Goal: Task Accomplishment & Management: Complete application form

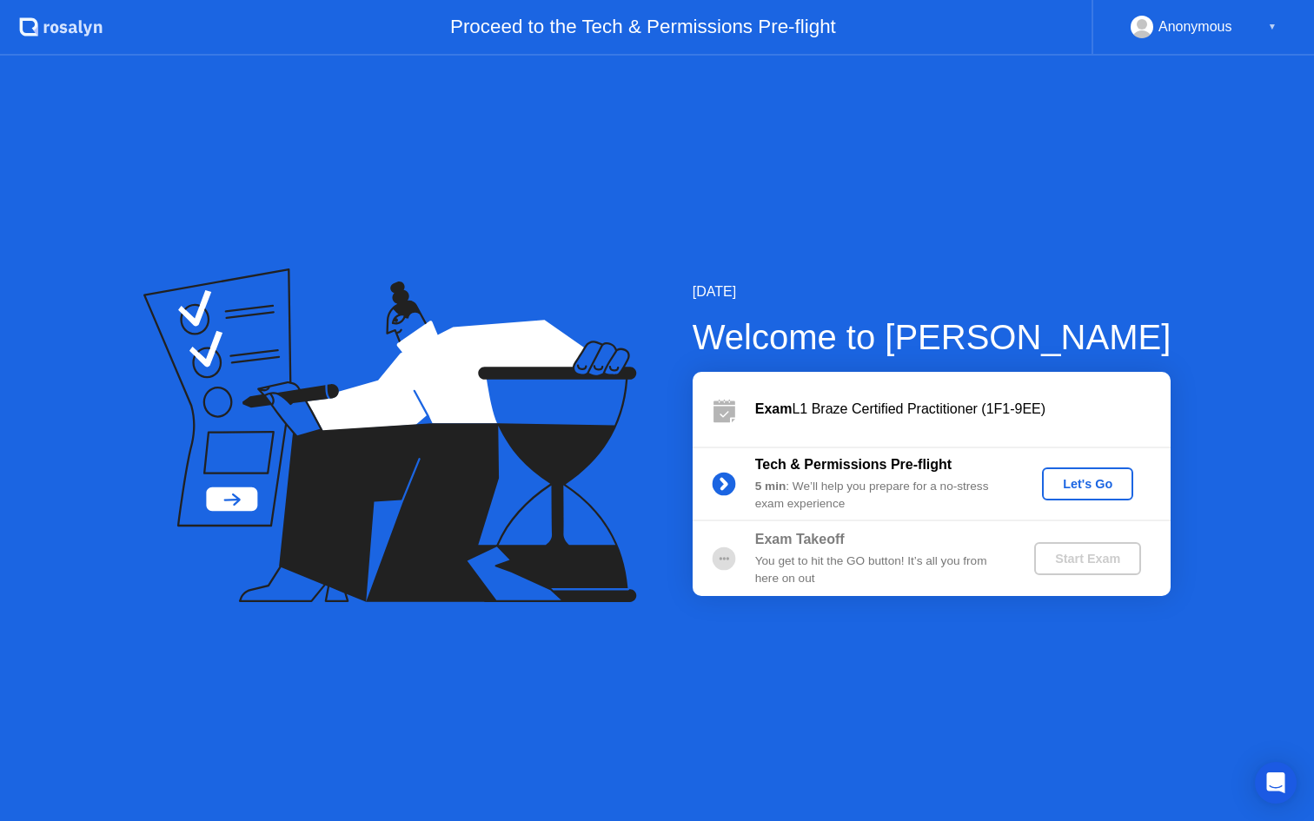
click at [1097, 477] on div "Let's Go" at bounding box center [1087, 484] width 77 height 14
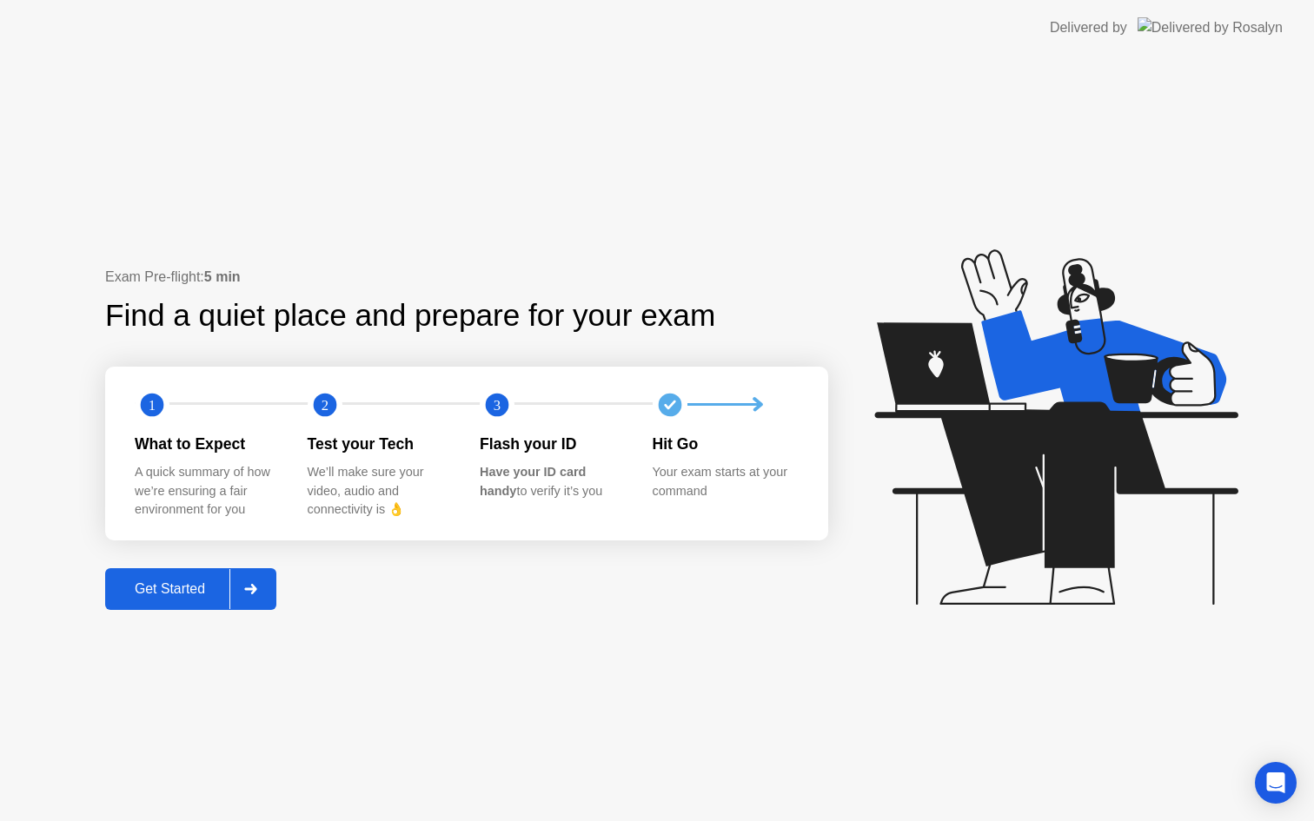
click at [191, 587] on div "Get Started" at bounding box center [169, 590] width 119 height 16
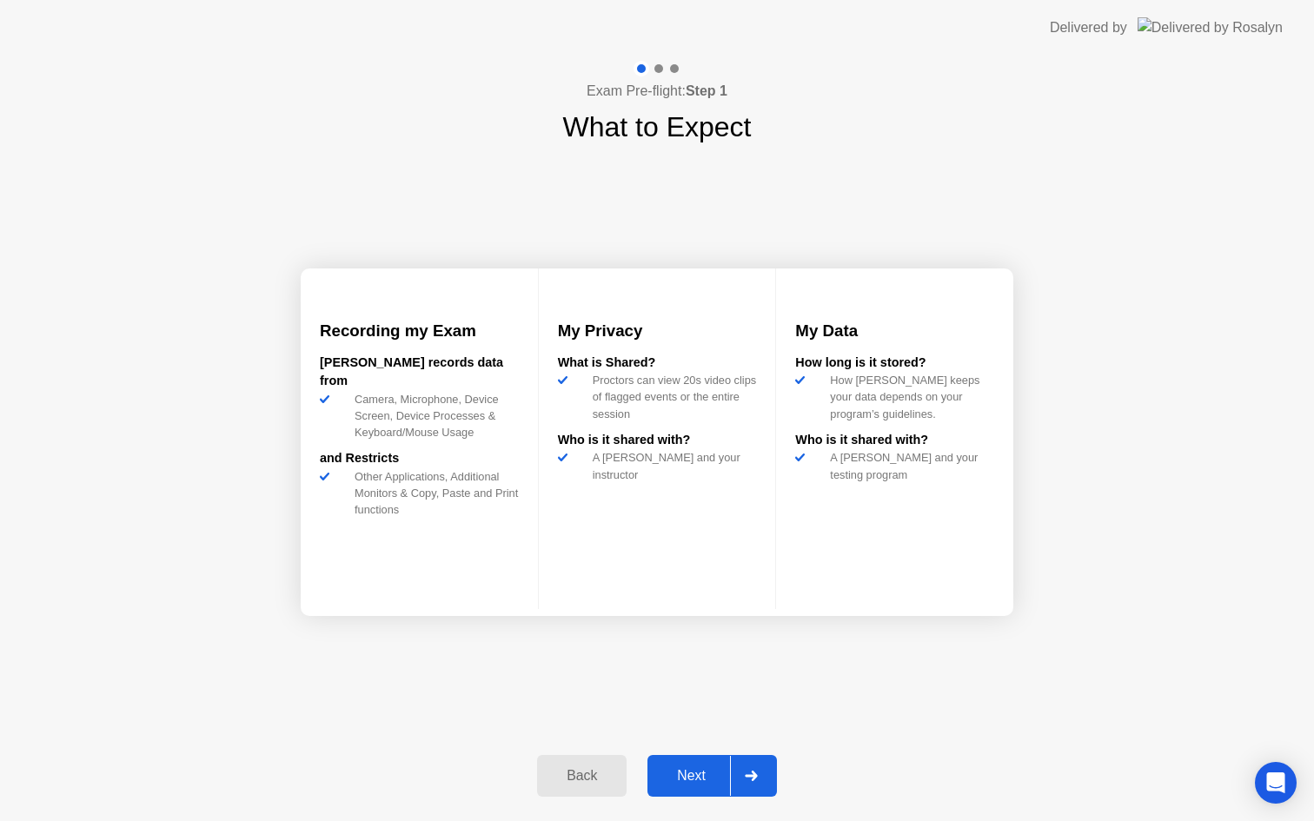
click at [682, 775] on div "Next" at bounding box center [691, 776] width 77 height 16
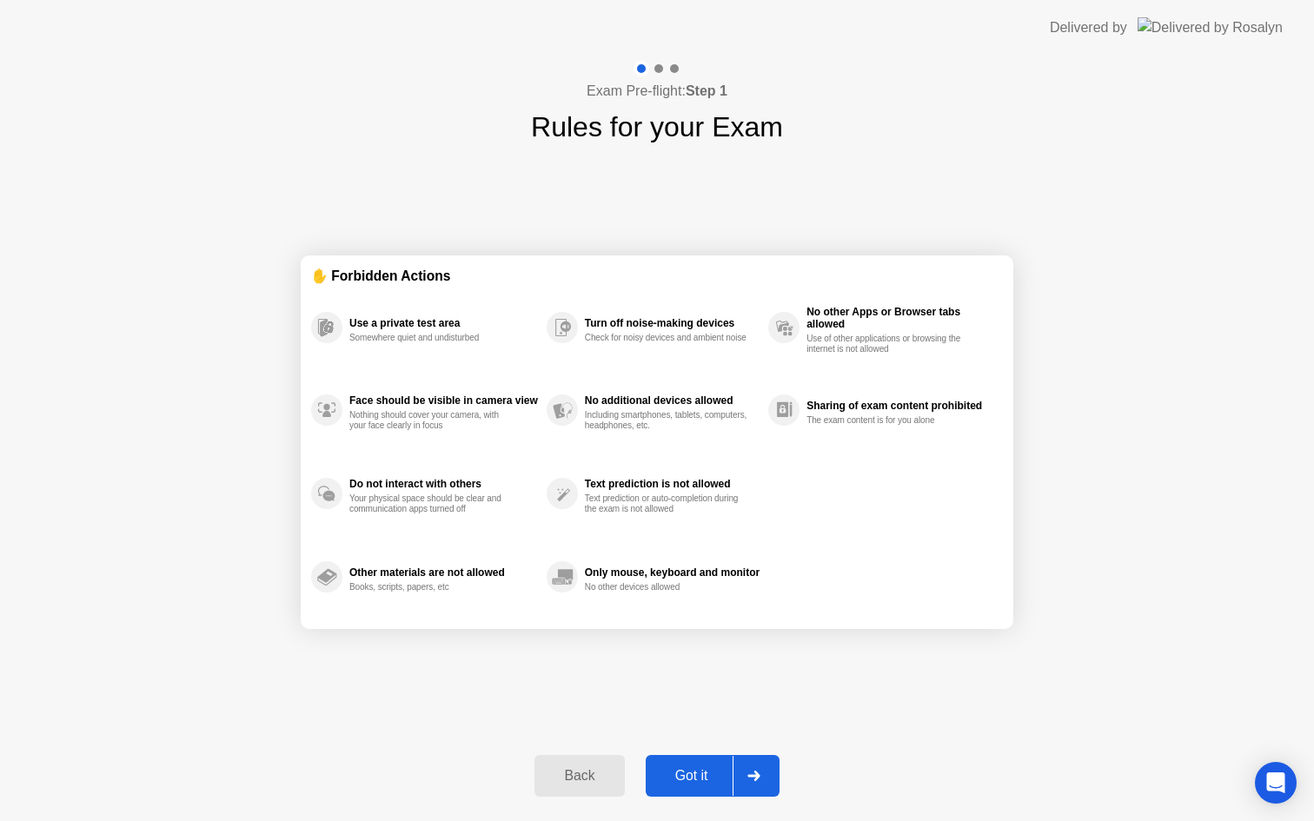
click at [688, 776] on div "Got it" at bounding box center [692, 776] width 82 height 16
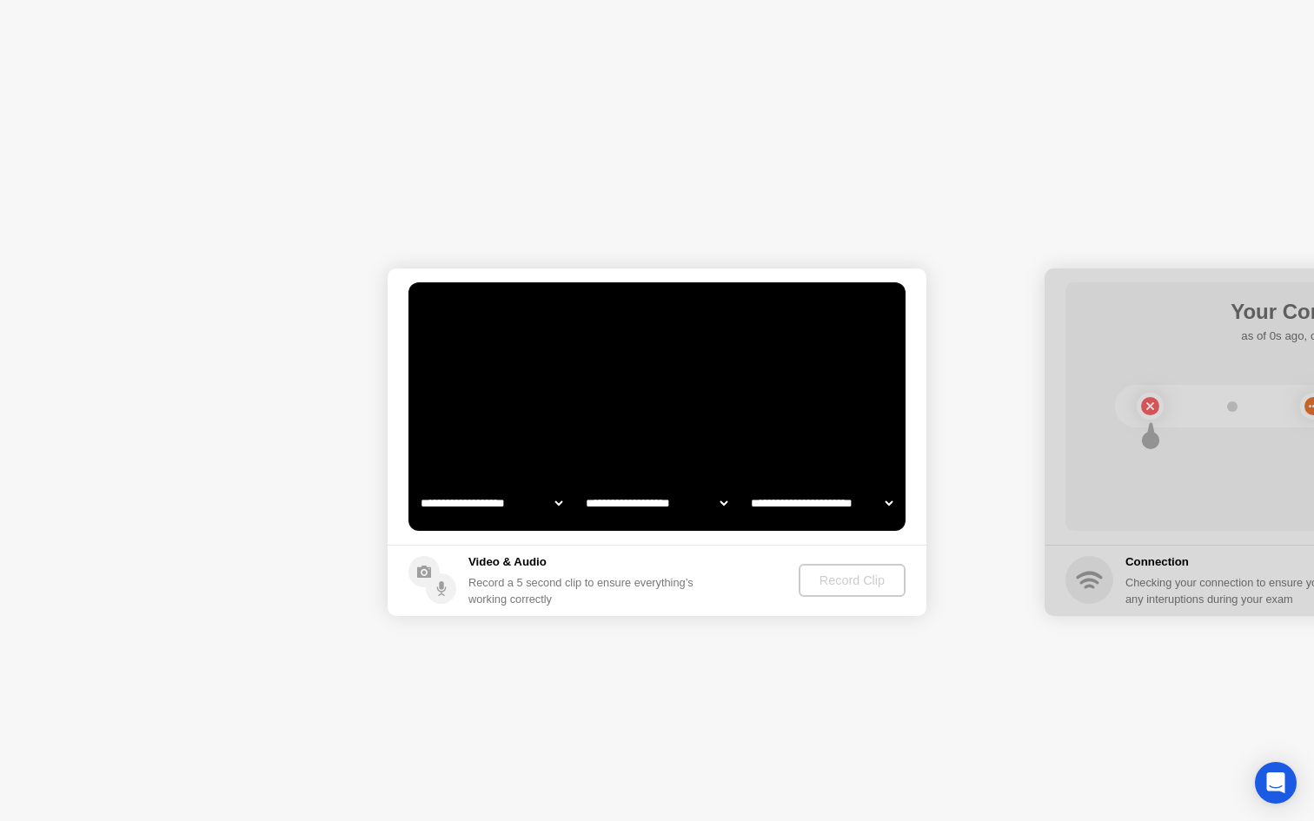
select select "**********"
select select "*******"
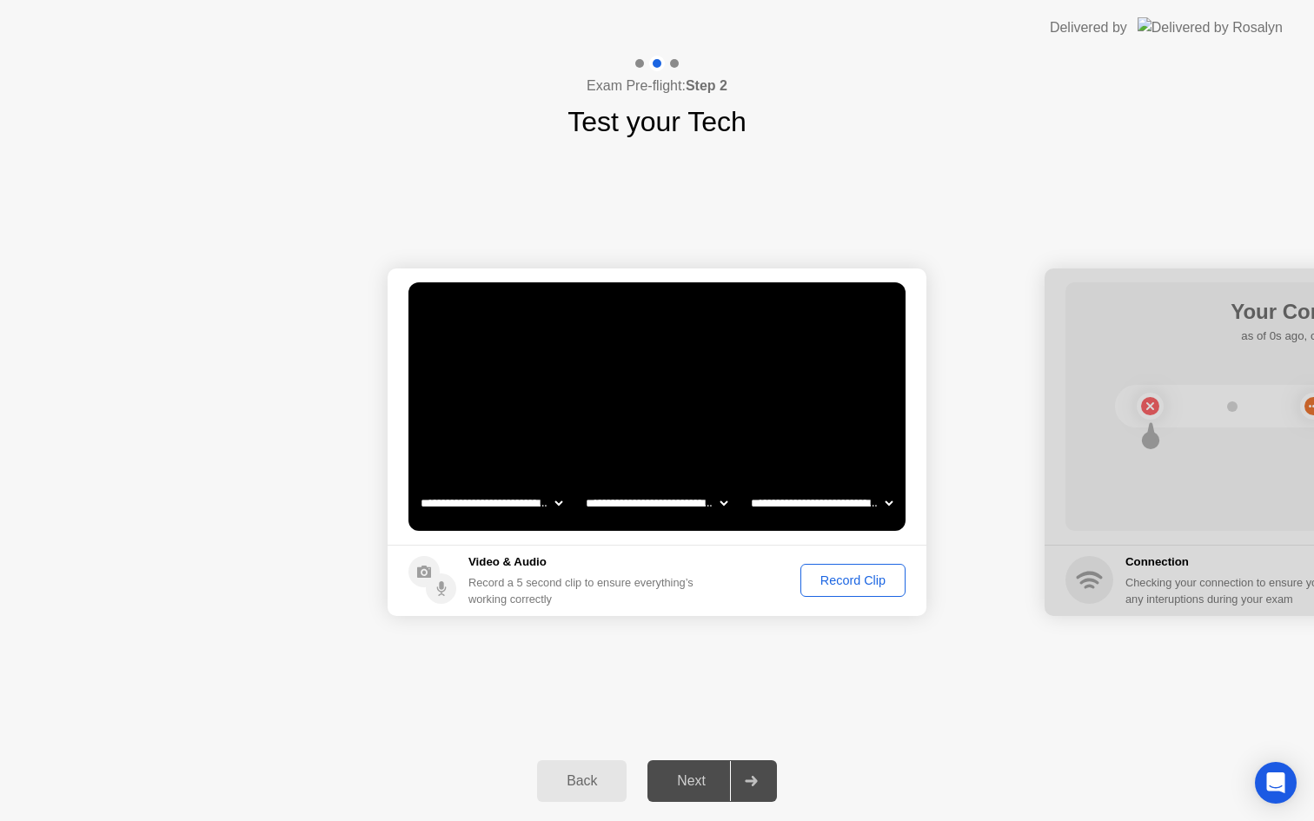
click at [854, 588] on div "Record Clip" at bounding box center [853, 581] width 93 height 14
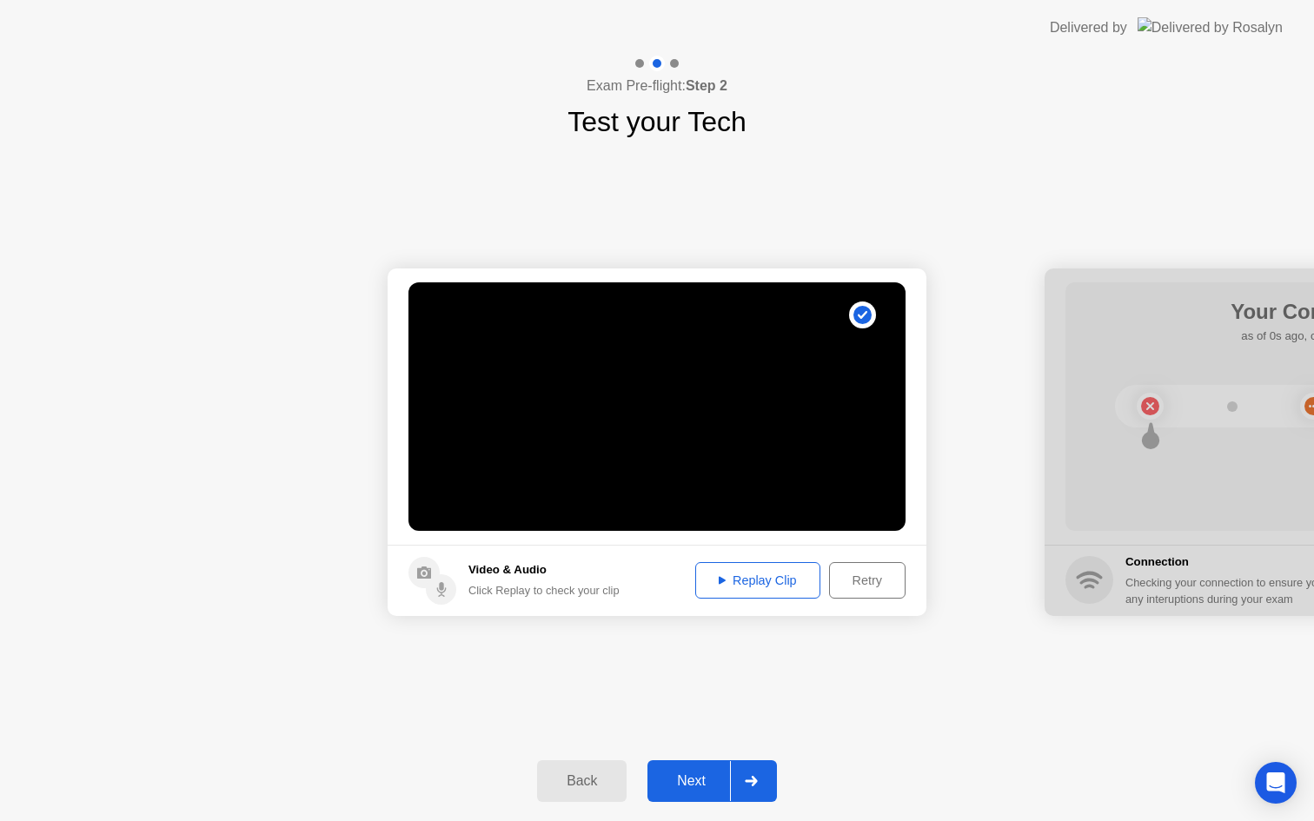
click at [703, 777] on div "Next" at bounding box center [691, 782] width 77 height 16
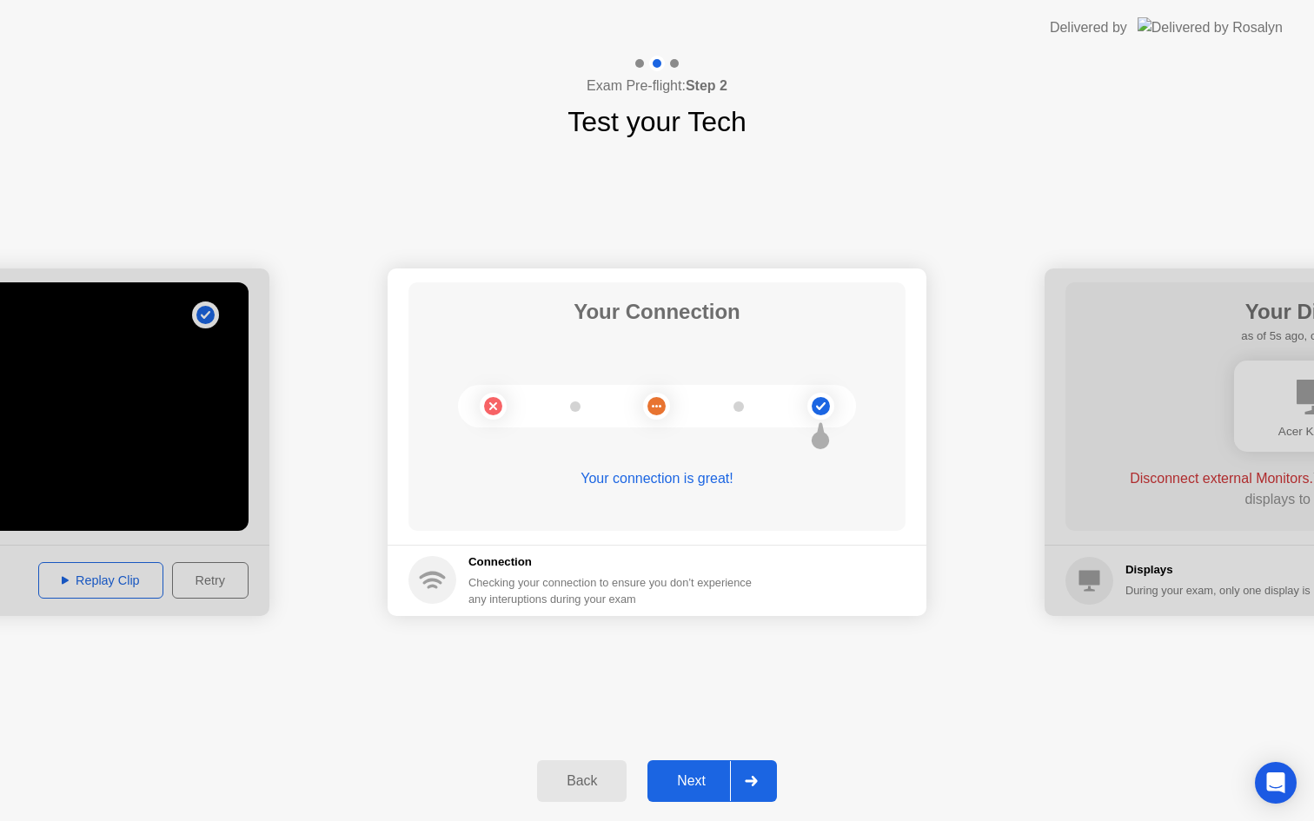
click at [681, 787] on div "Next" at bounding box center [691, 782] width 77 height 16
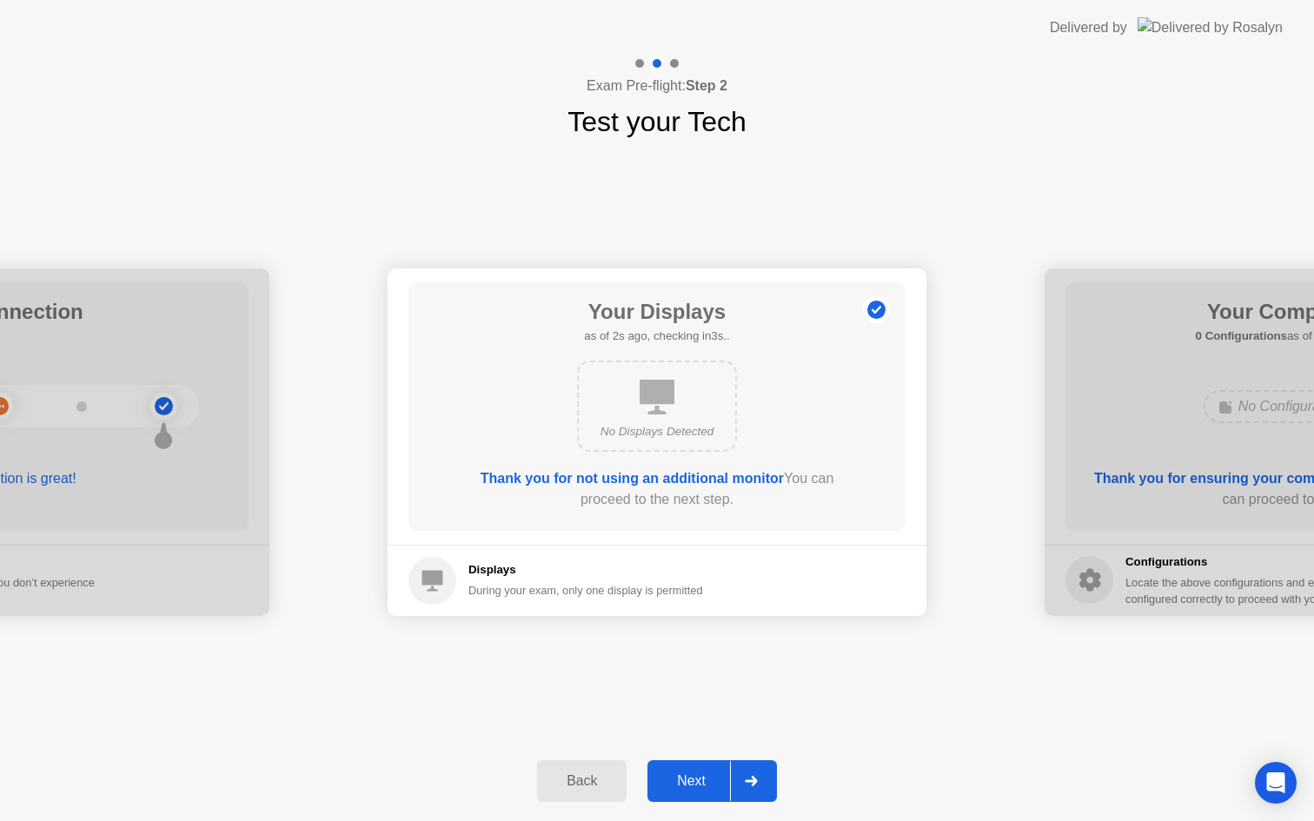
click at [685, 781] on div "Next" at bounding box center [691, 782] width 77 height 16
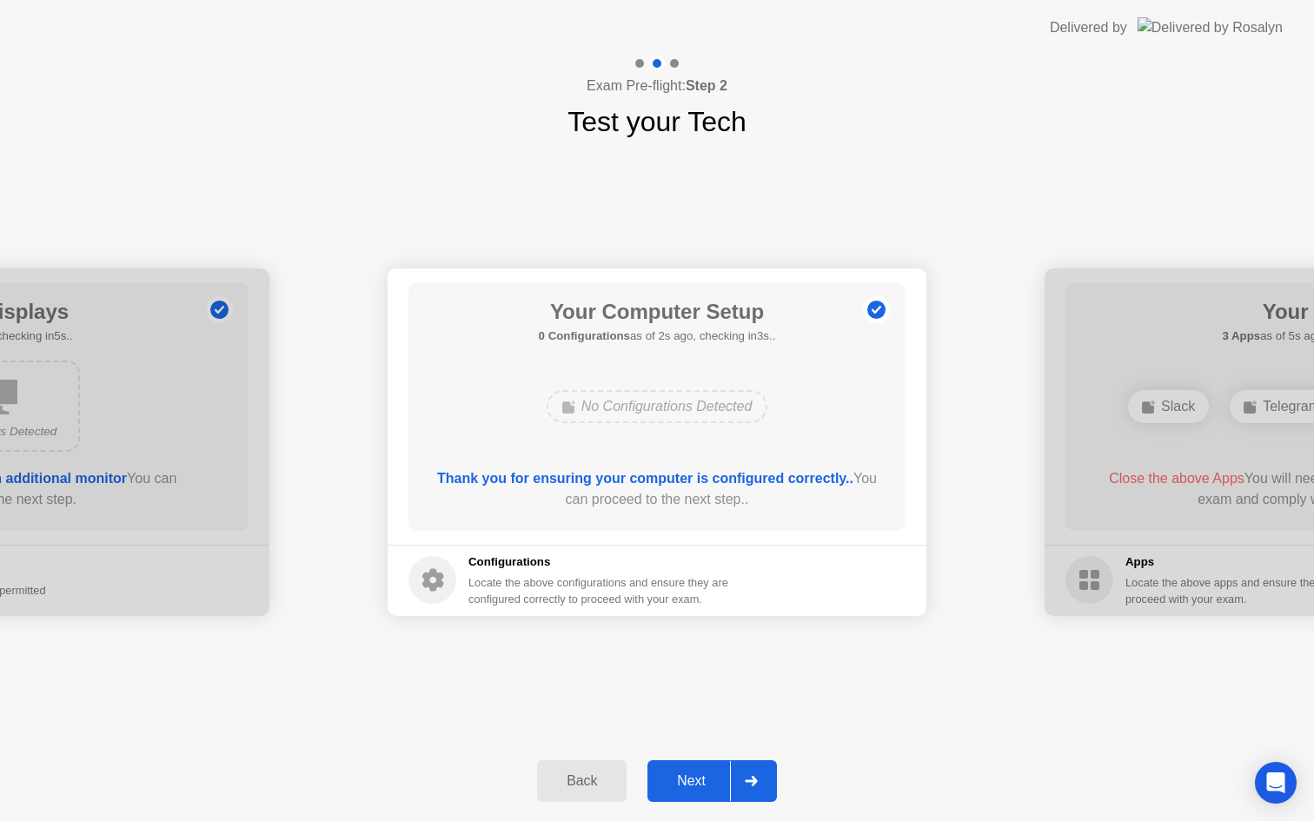
click at [687, 784] on div "Next" at bounding box center [691, 782] width 77 height 16
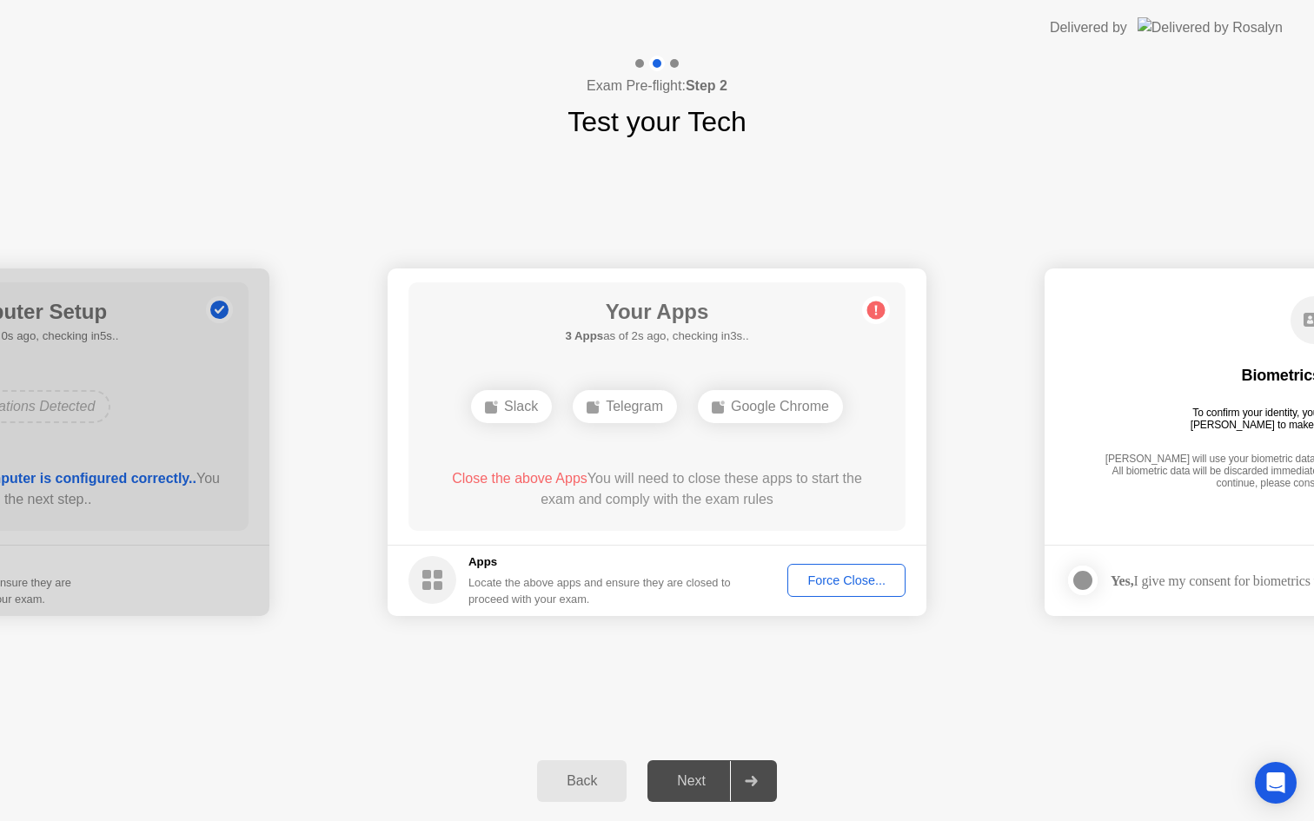
click at [829, 577] on div "Force Close..." at bounding box center [847, 581] width 106 height 14
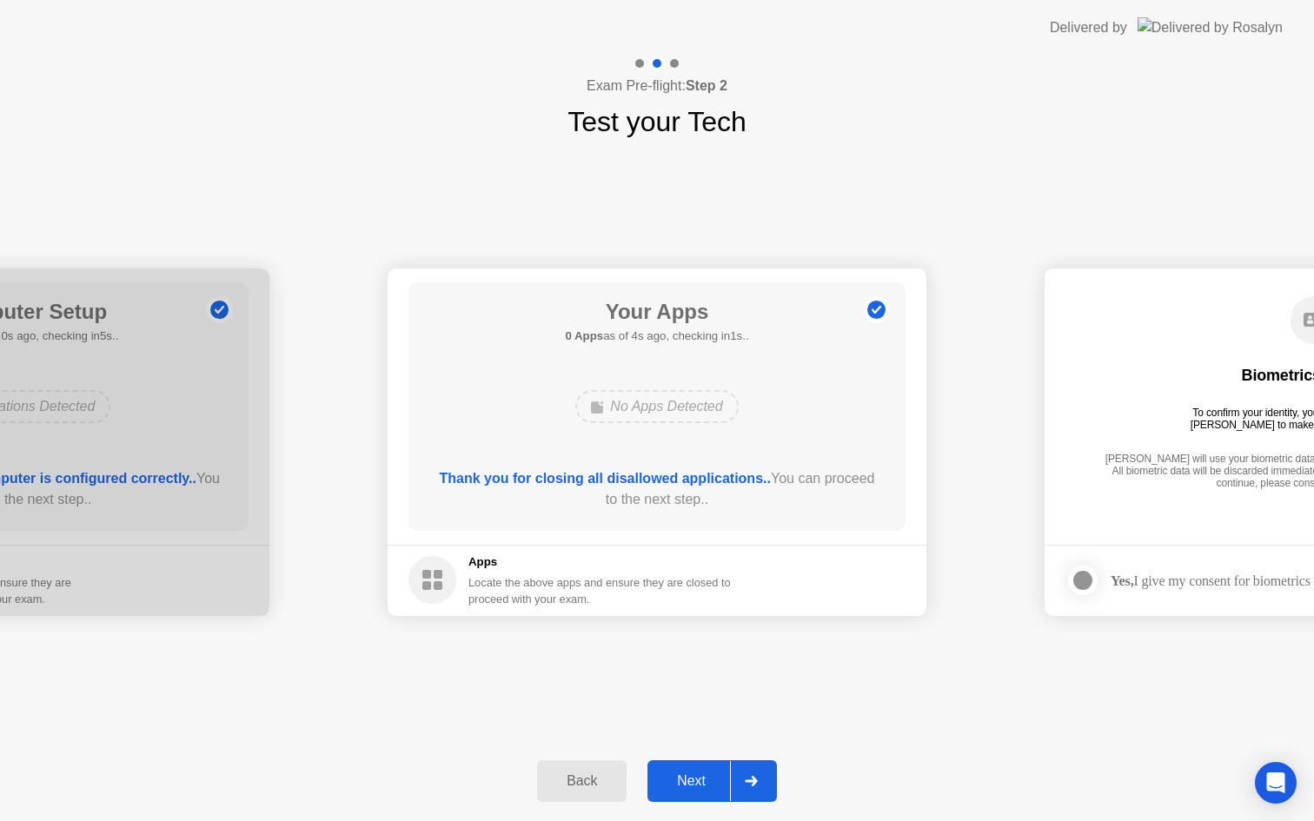
click at [712, 789] on div "Next" at bounding box center [691, 782] width 77 height 16
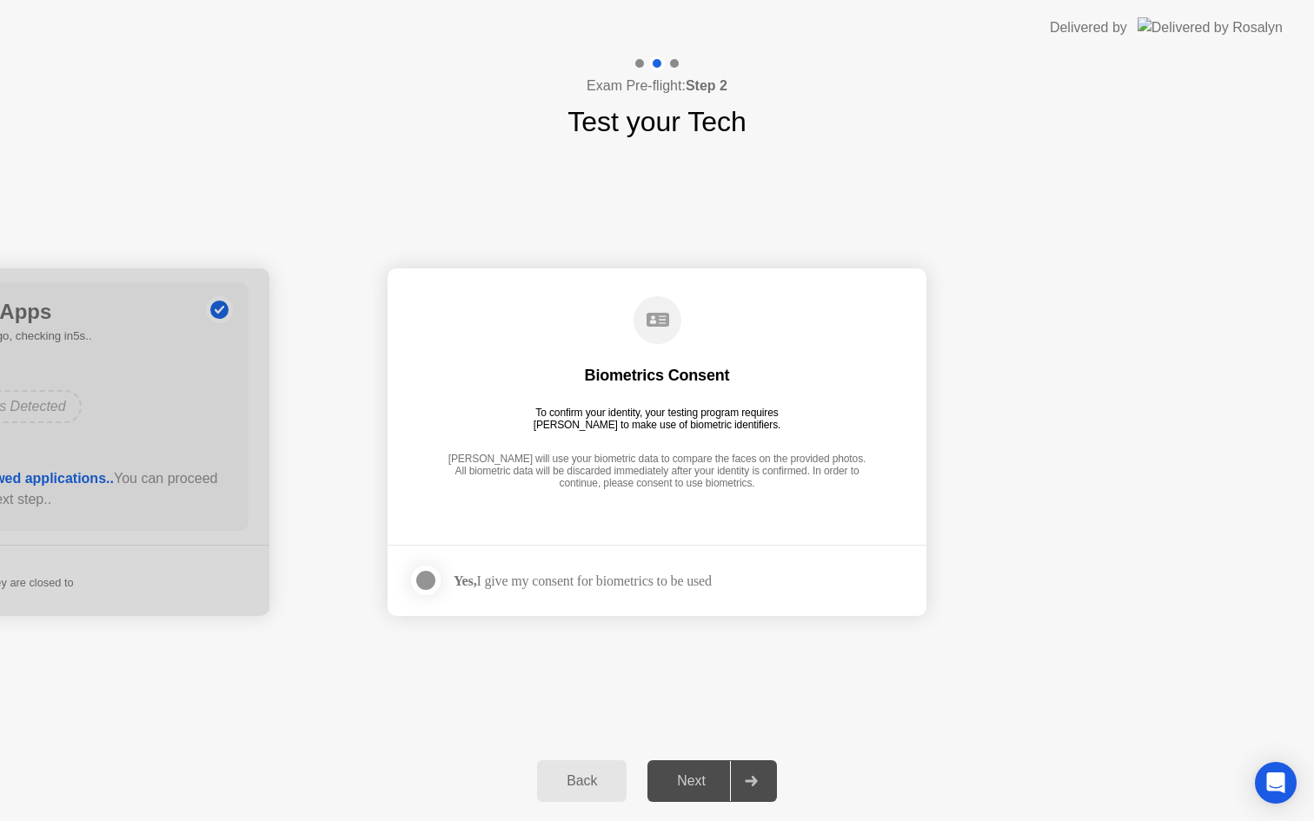
click at [435, 581] on div at bounding box center [425, 580] width 21 height 21
click at [676, 789] on div "Next" at bounding box center [691, 782] width 77 height 16
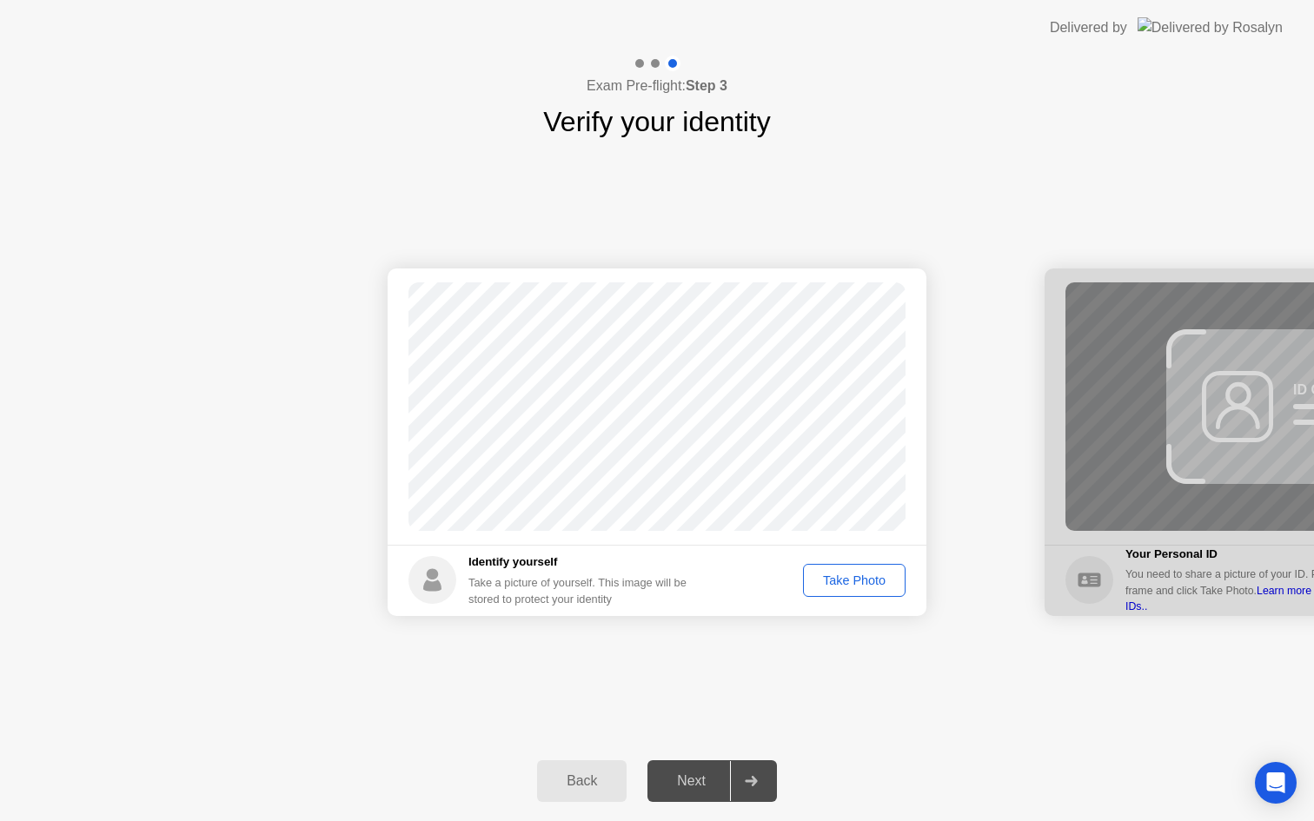
click at [847, 582] on div "Take Photo" at bounding box center [854, 581] width 90 height 14
click at [693, 781] on div "Next" at bounding box center [691, 782] width 77 height 16
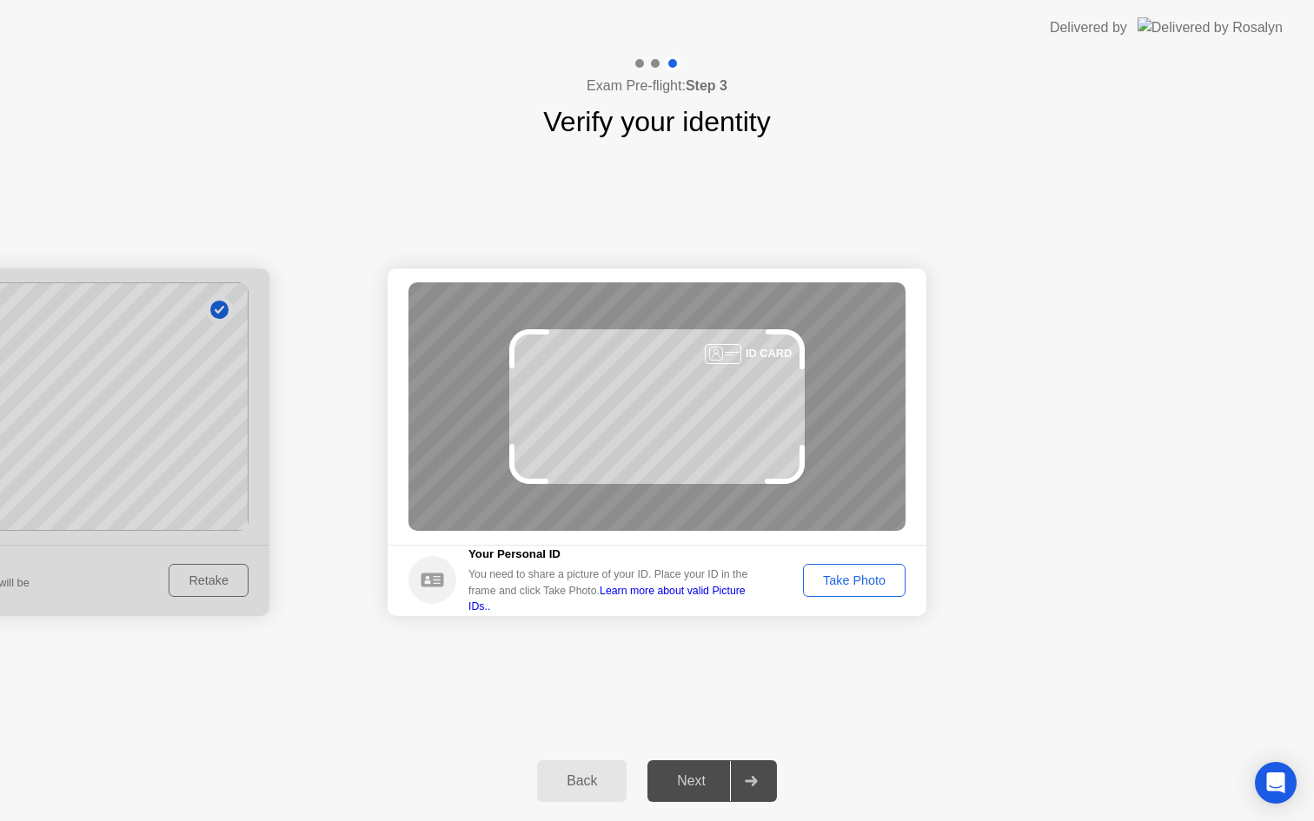
click at [830, 582] on div "Take Photo" at bounding box center [854, 581] width 90 height 14
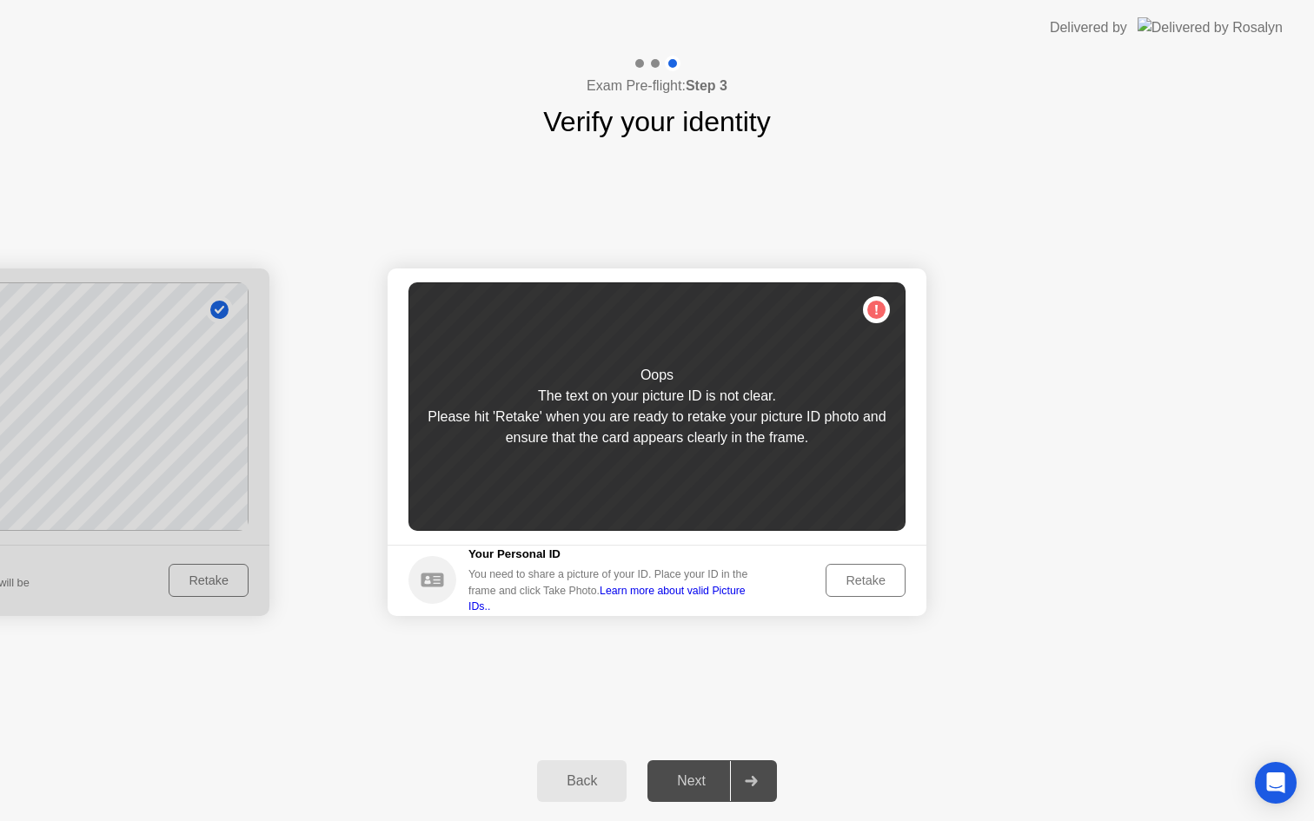
click at [862, 588] on div "Retake" at bounding box center [866, 581] width 68 height 14
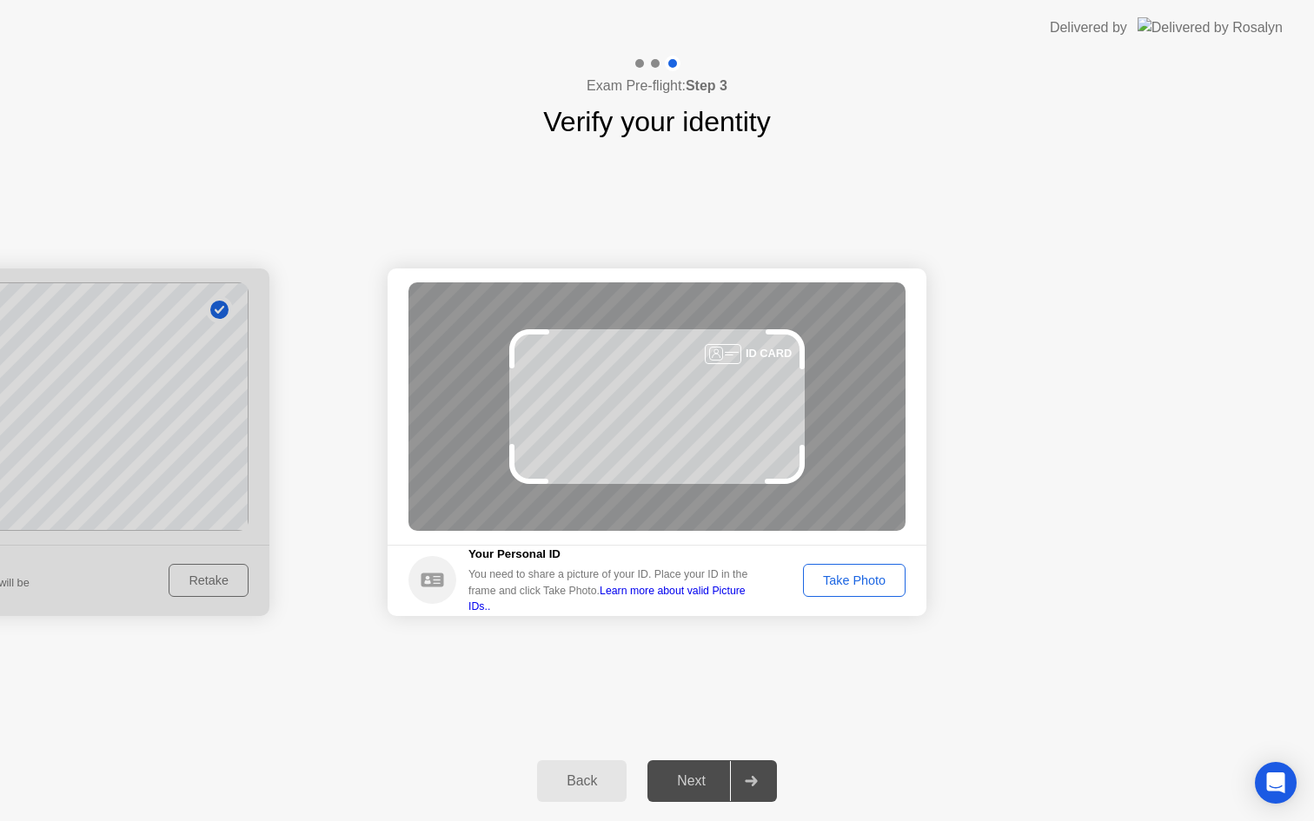
click at [862, 588] on div "Take Photo" at bounding box center [854, 581] width 90 height 14
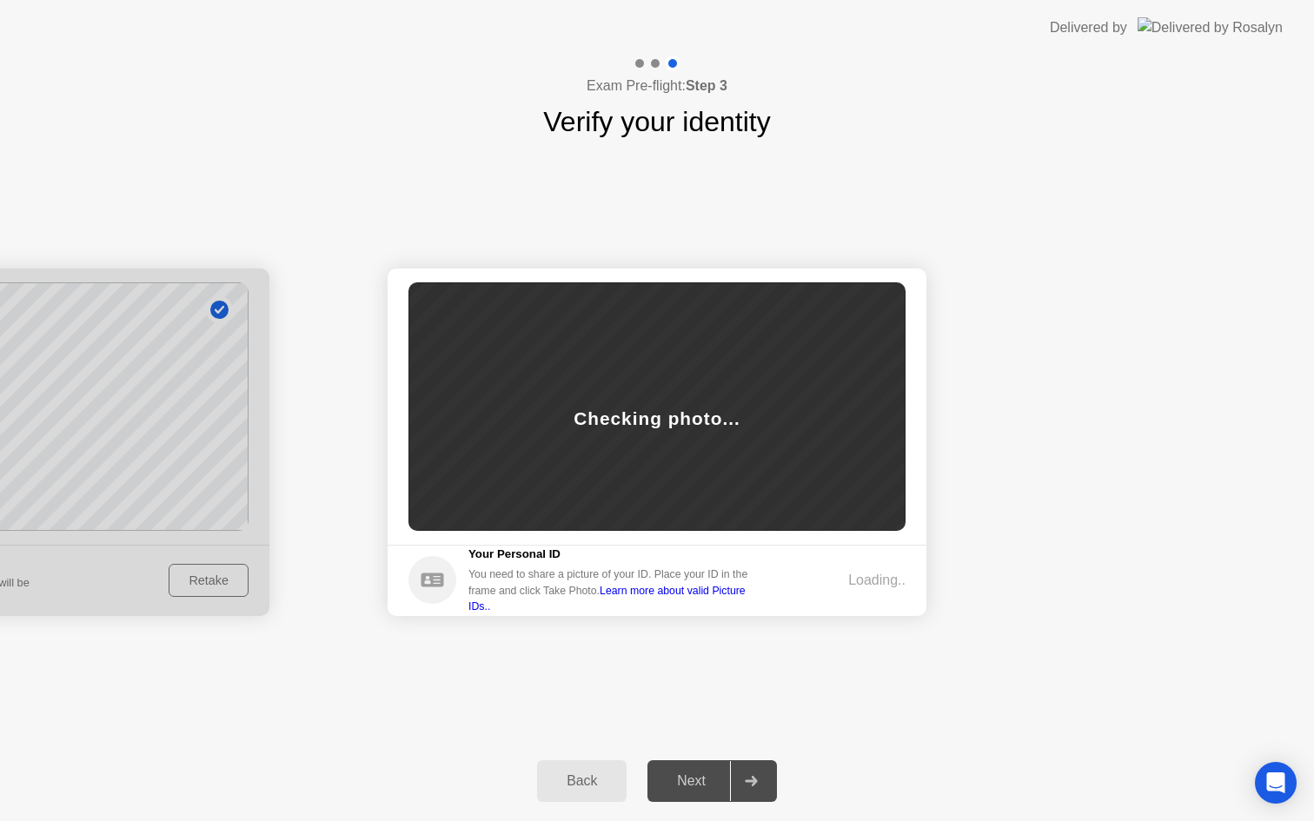
click at [577, 177] on div "Success Photo is correctly taken Identify yourself Take a picture of yourself. …" at bounding box center [657, 442] width 1314 height 599
click at [693, 779] on div "Next" at bounding box center [691, 782] width 77 height 16
click at [744, 661] on div "Success Photo is correctly taken Identify yourself Take a picture of yourself. …" at bounding box center [657, 442] width 1314 height 599
click at [1273, 778] on icon "Open Intercom Messenger" at bounding box center [1276, 783] width 20 height 23
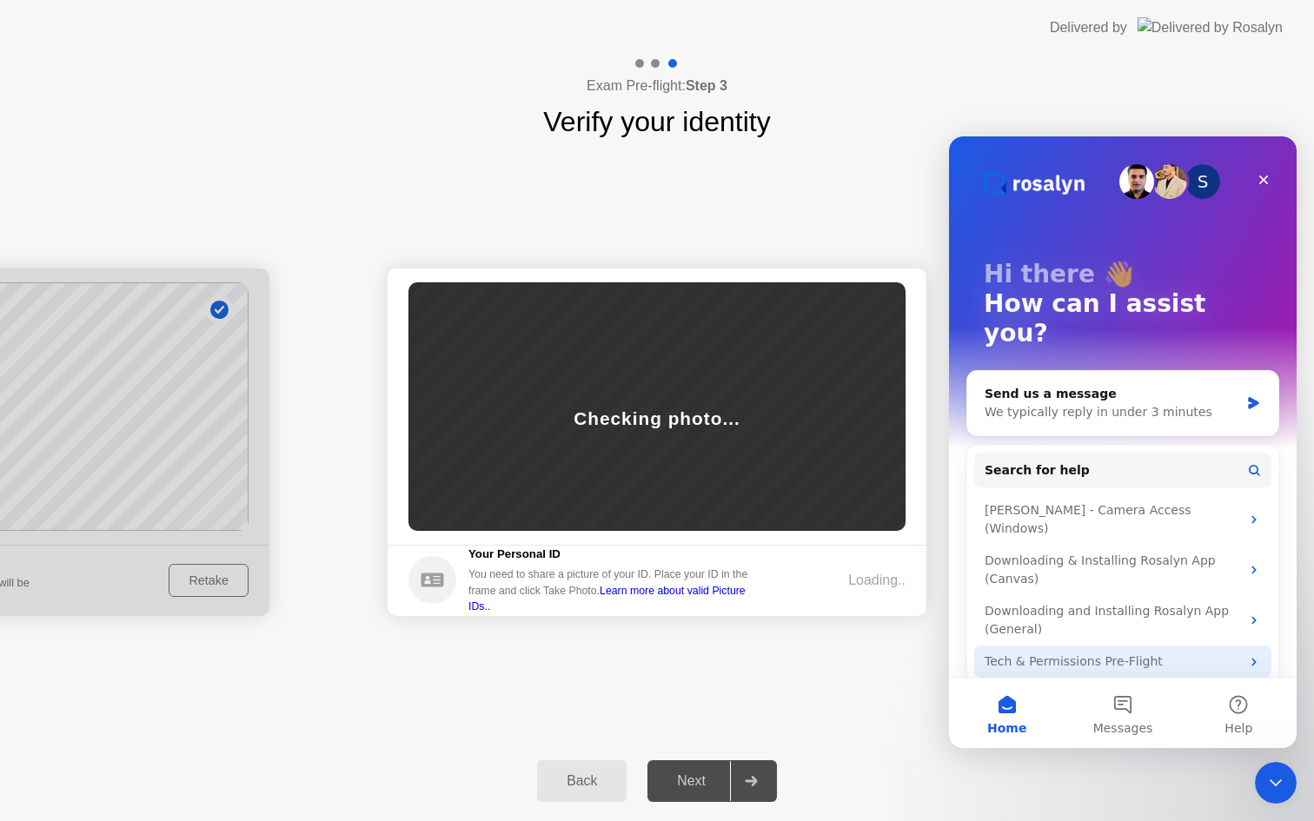
click at [1207, 653] on div "Tech & Permissions Pre-Flight" at bounding box center [1113, 662] width 256 height 18
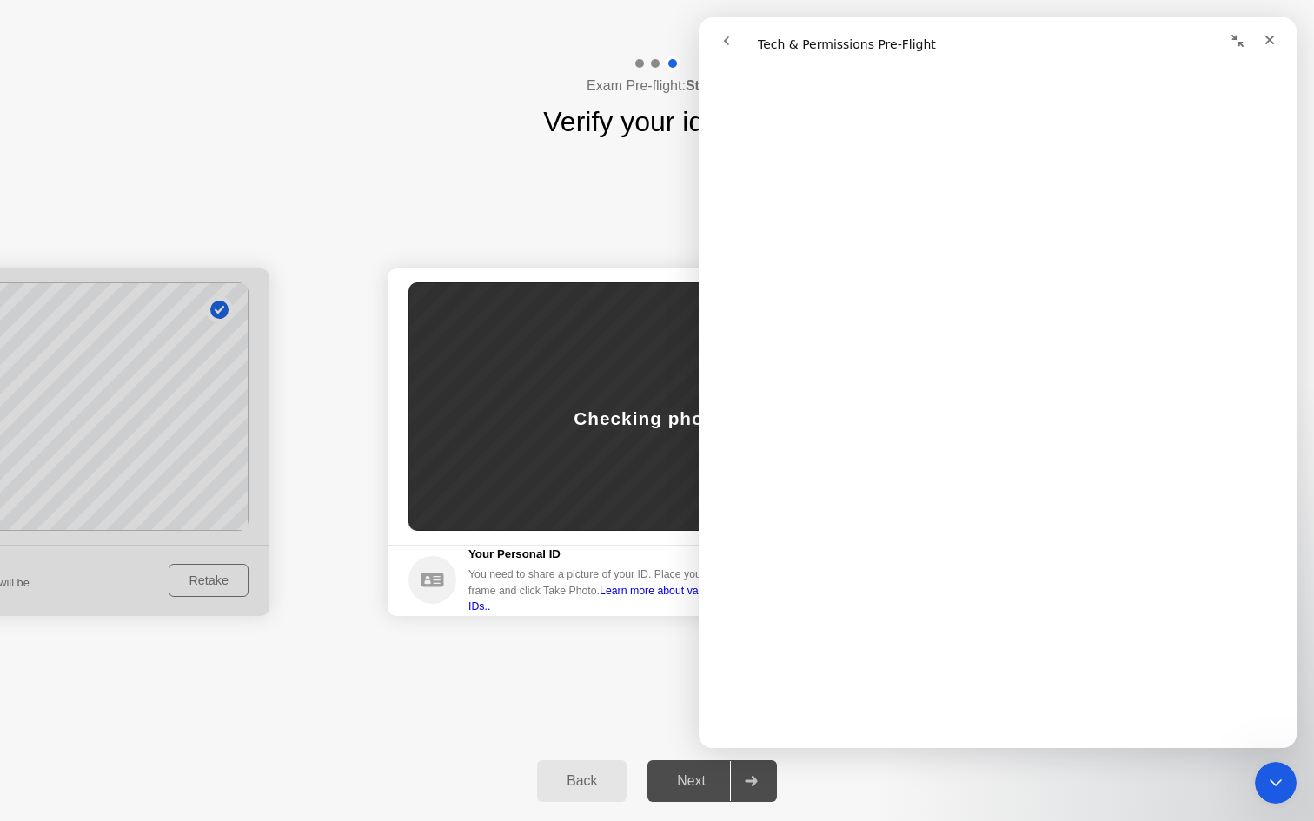
scroll to position [2686, 0]
click at [1277, 33] on div "Close" at bounding box center [1269, 39] width 31 height 31
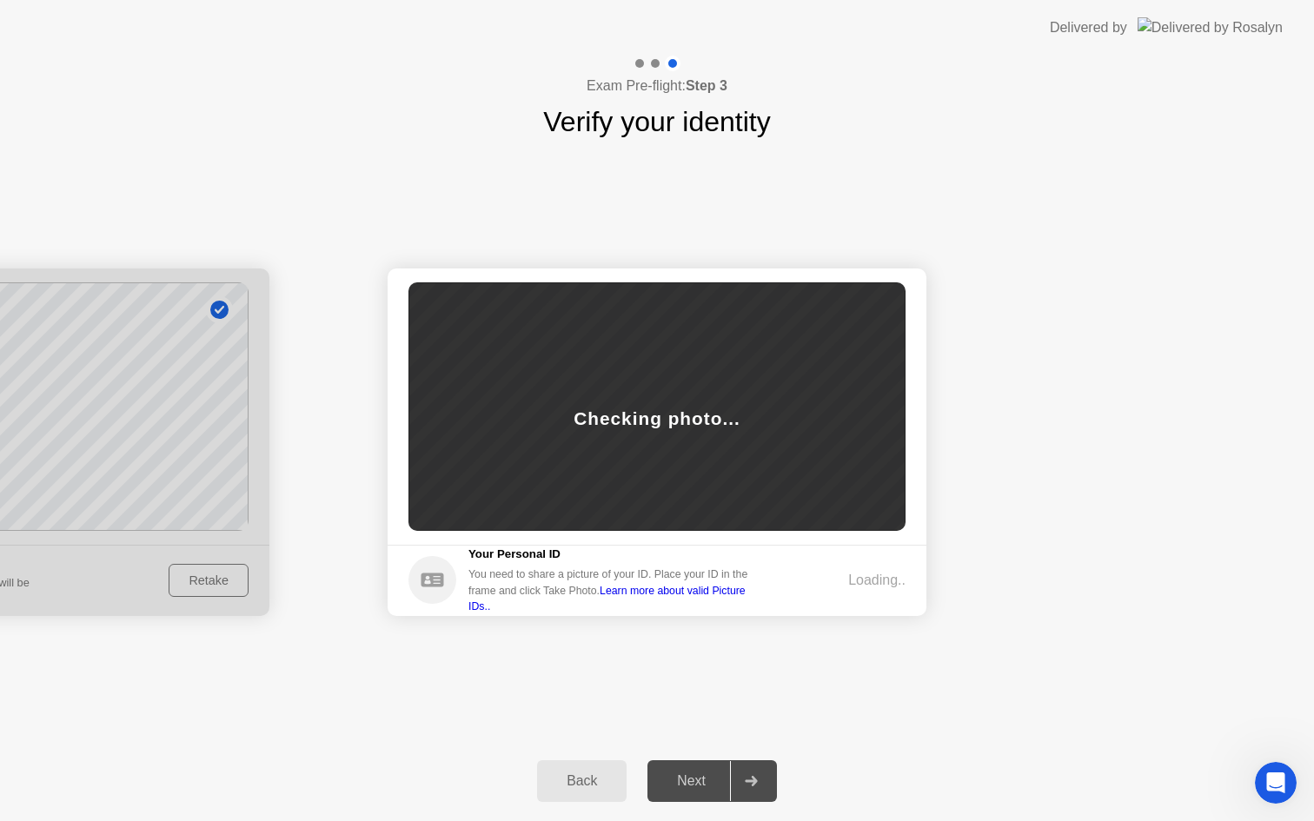
scroll to position [0, 0]
click at [595, 638] on div "Success Photo is correctly taken Identify yourself Take a picture of yourself. …" at bounding box center [657, 442] width 1314 height 599
click at [689, 782] on div "Next" at bounding box center [691, 782] width 77 height 16
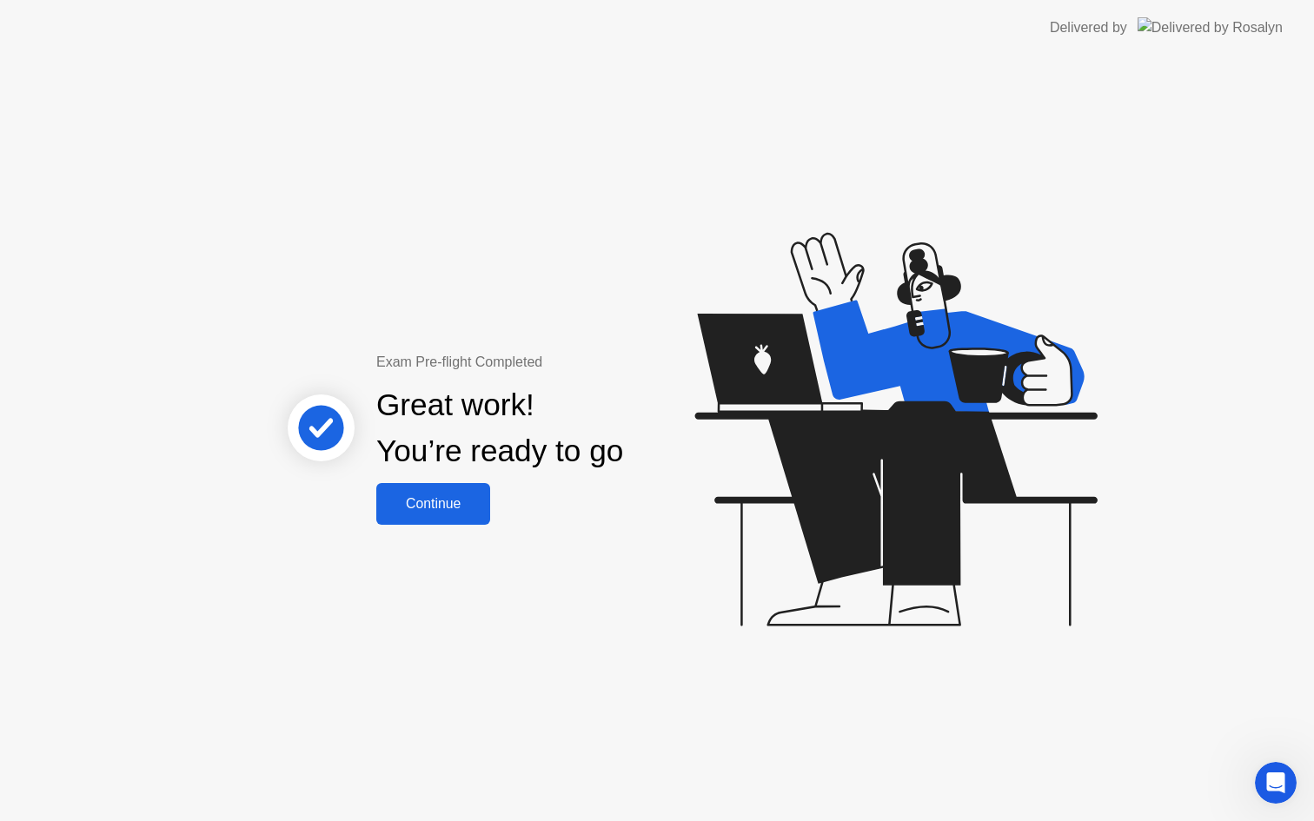
click at [465, 511] on div "Continue" at bounding box center [433, 504] width 103 height 16
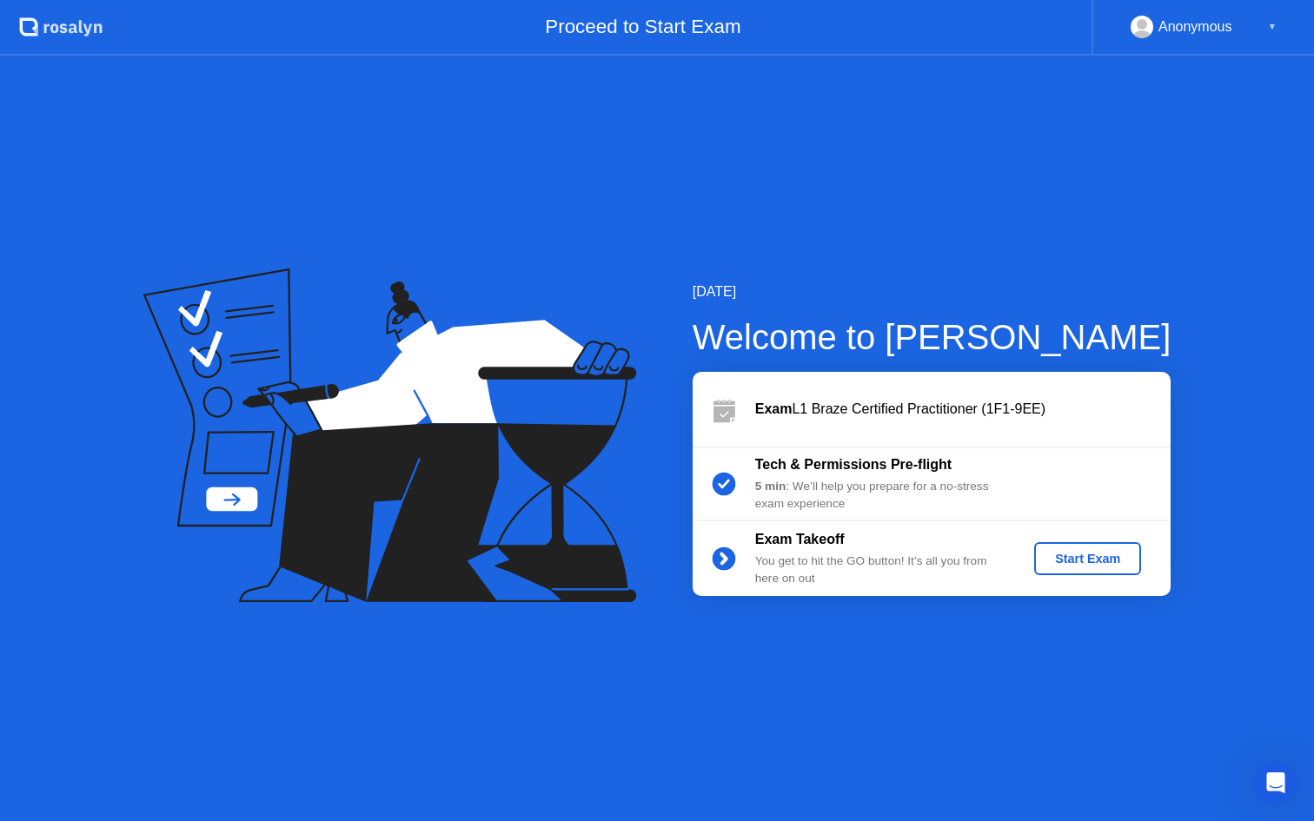
click at [1086, 562] on div "Start Exam" at bounding box center [1087, 559] width 93 height 14
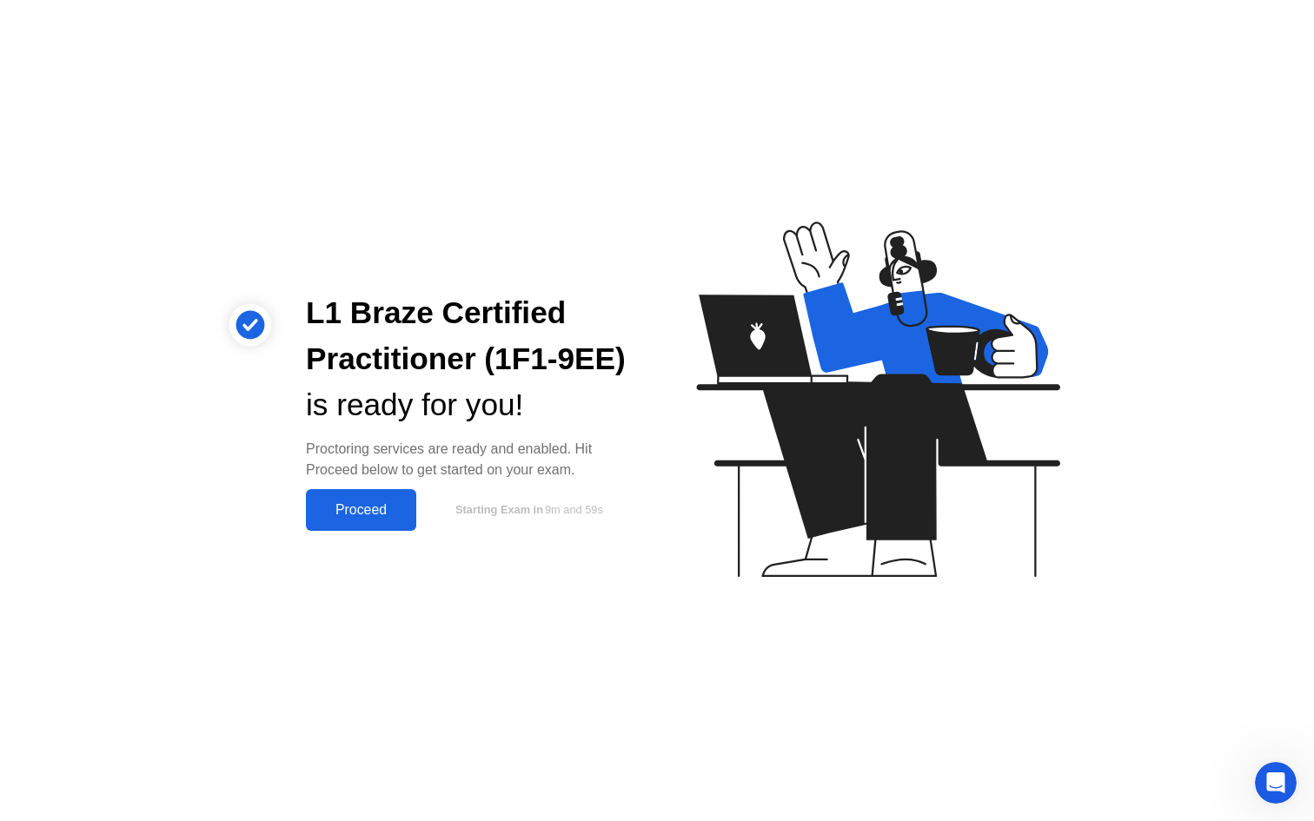
click at [384, 514] on div "Proceed" at bounding box center [361, 510] width 100 height 16
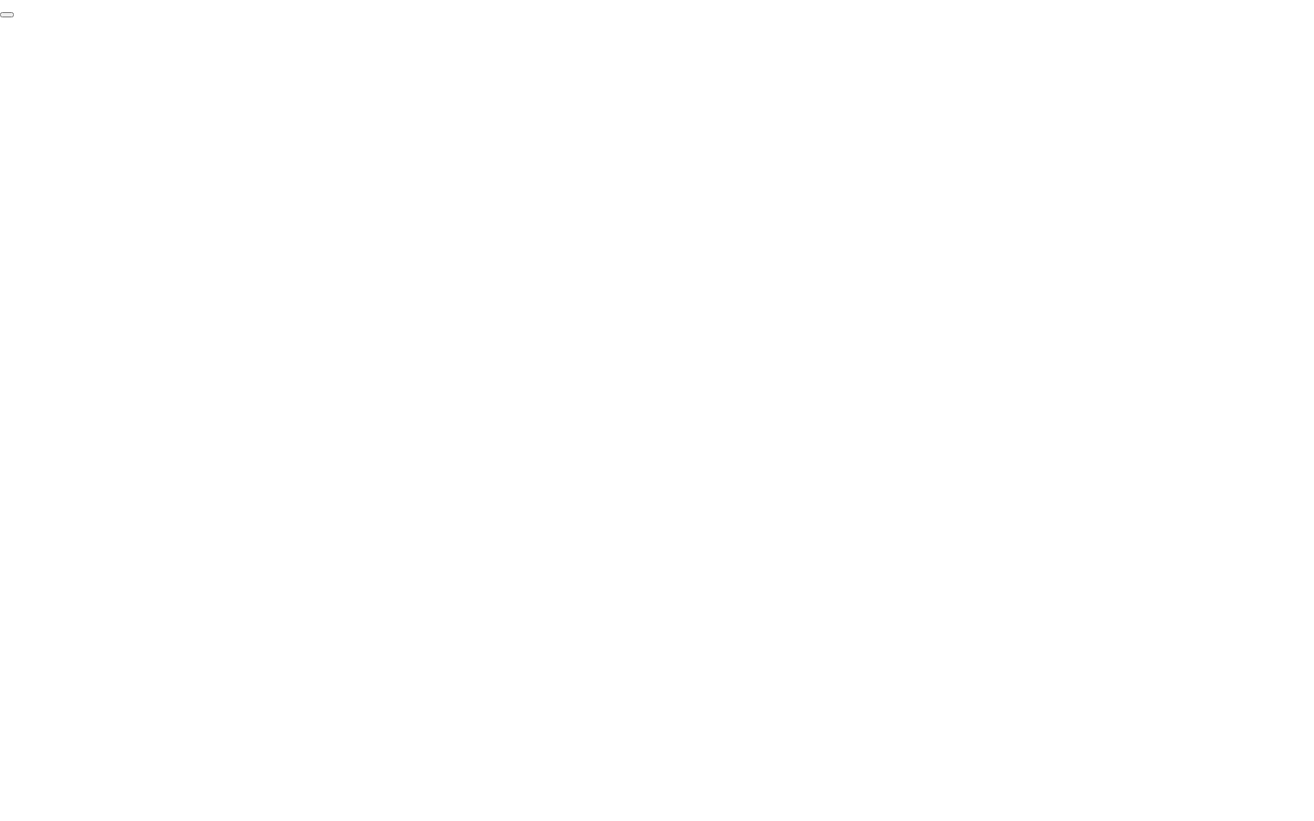
click div "End Proctoring Session"
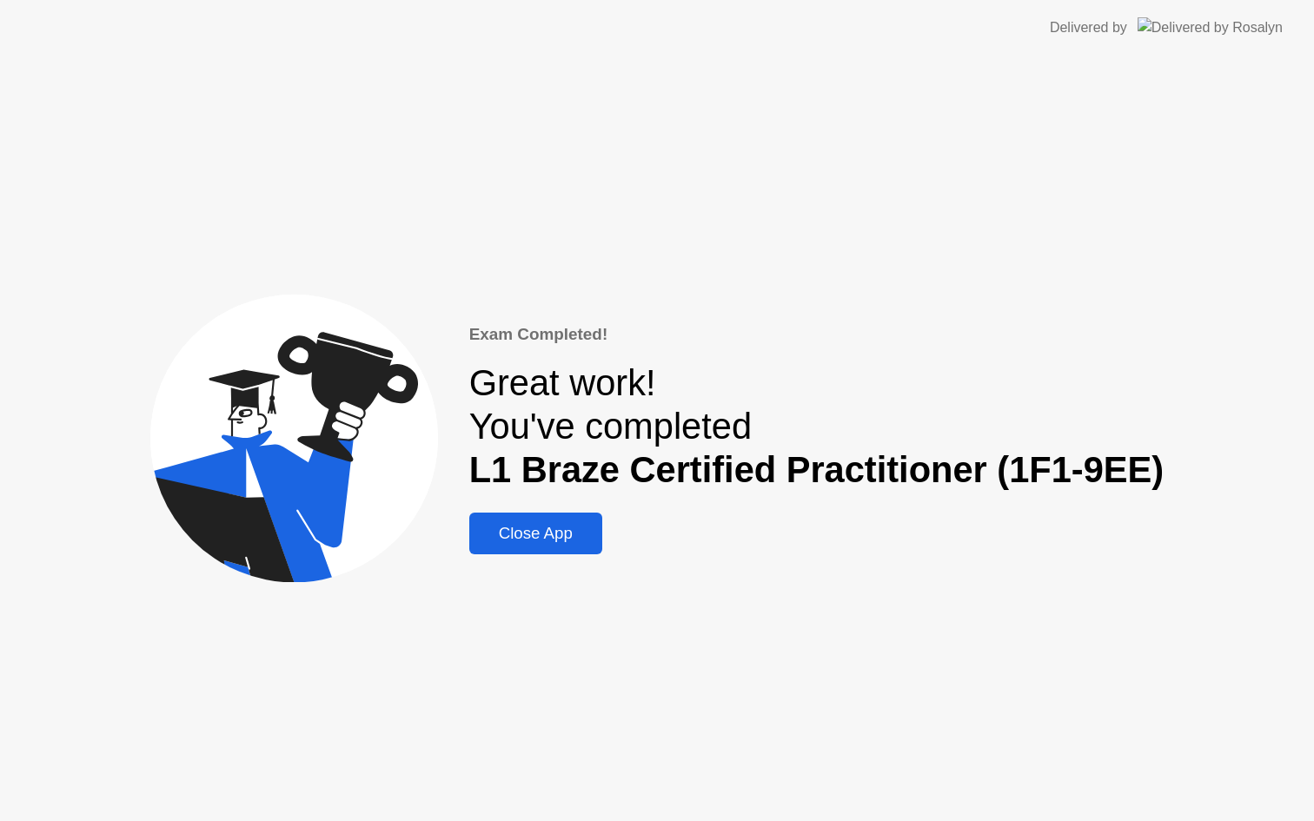
click at [572, 535] on div "Close App" at bounding box center [536, 533] width 123 height 19
